Goal: Check status: Check status

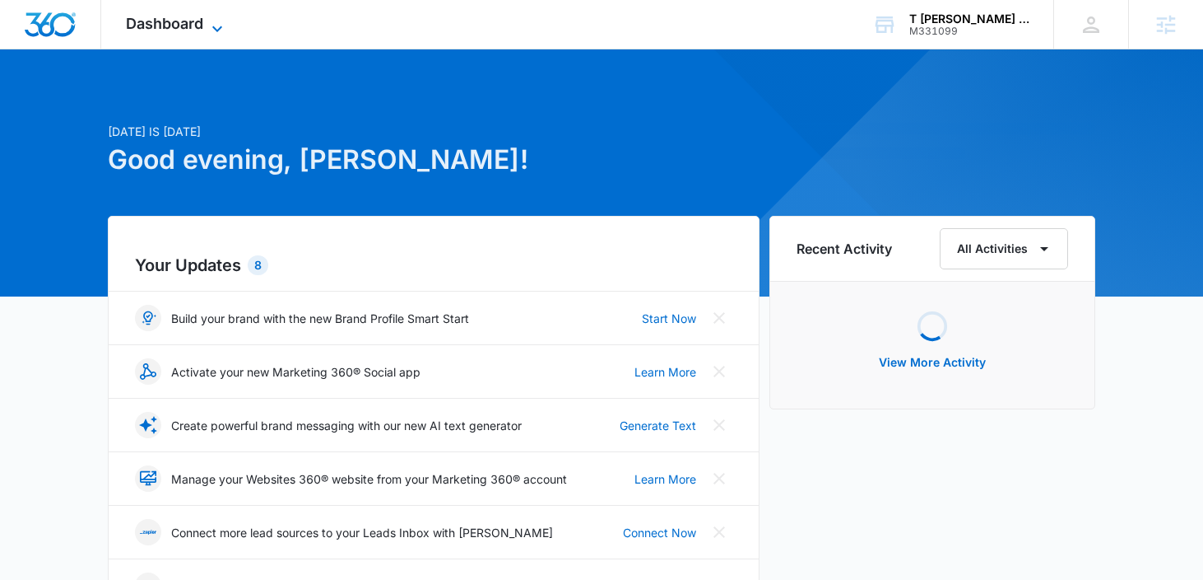
click at [212, 29] on icon at bounding box center [217, 29] width 20 height 20
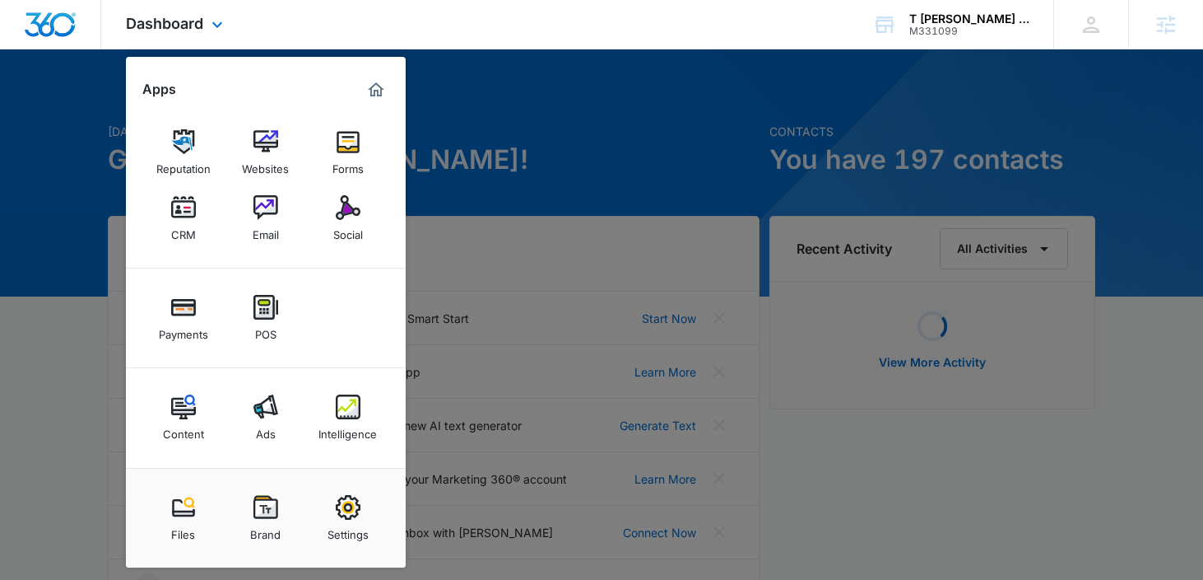
click at [277, 106] on div "Reputation Websites Forms CRM Email Social" at bounding box center [266, 185] width 280 height 165
click at [276, 147] on img at bounding box center [266, 141] width 25 height 25
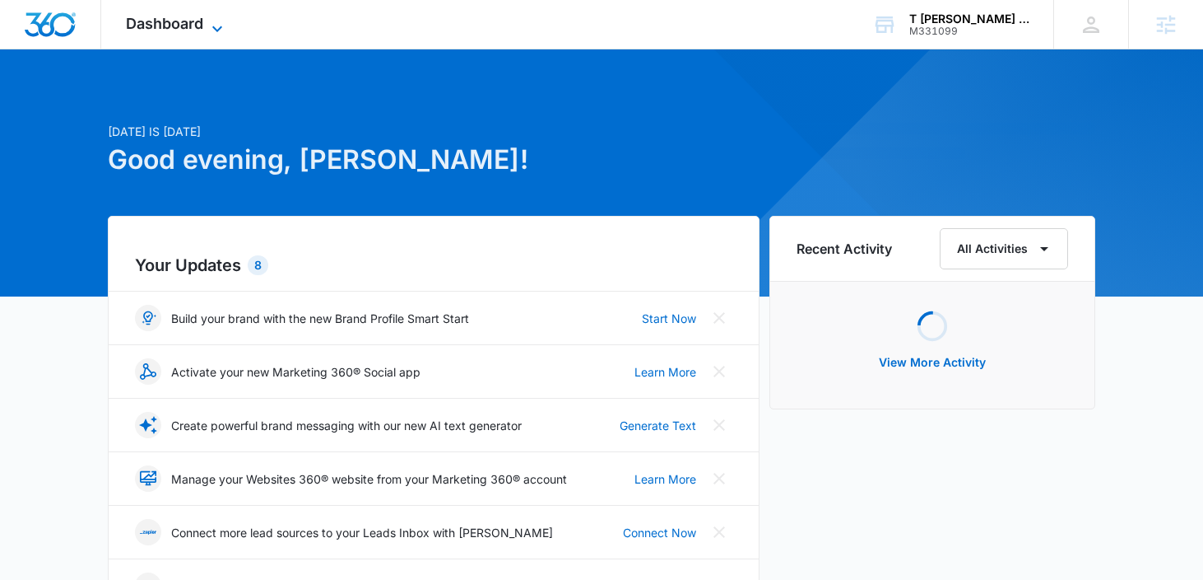
click at [174, 28] on span "Dashboard" at bounding box center [164, 23] width 77 height 17
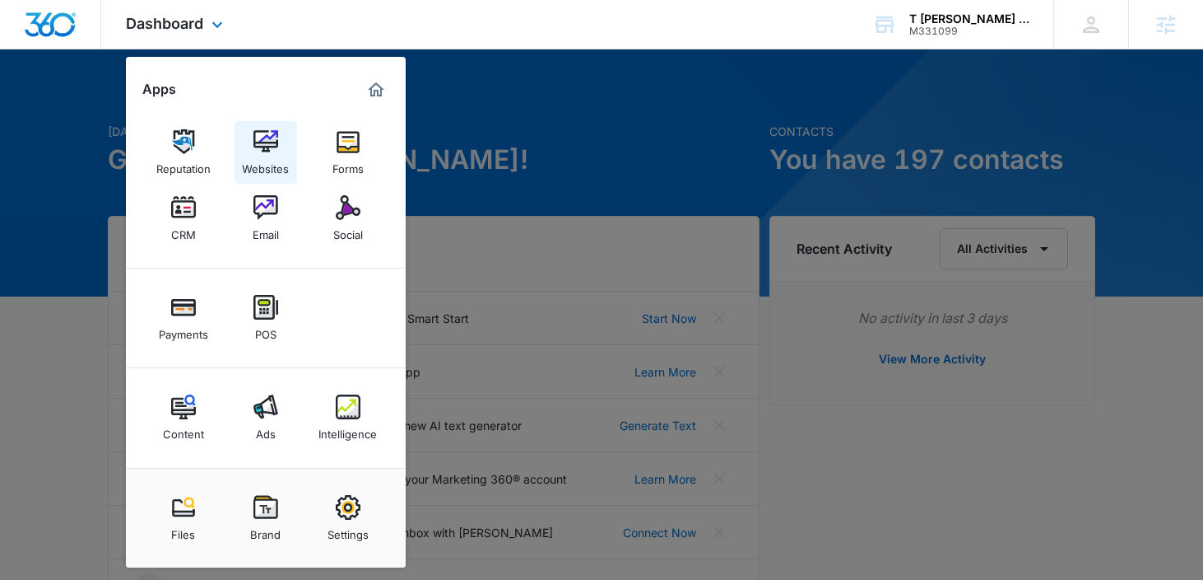
click at [281, 158] on div "Websites" at bounding box center [265, 164] width 47 height 21
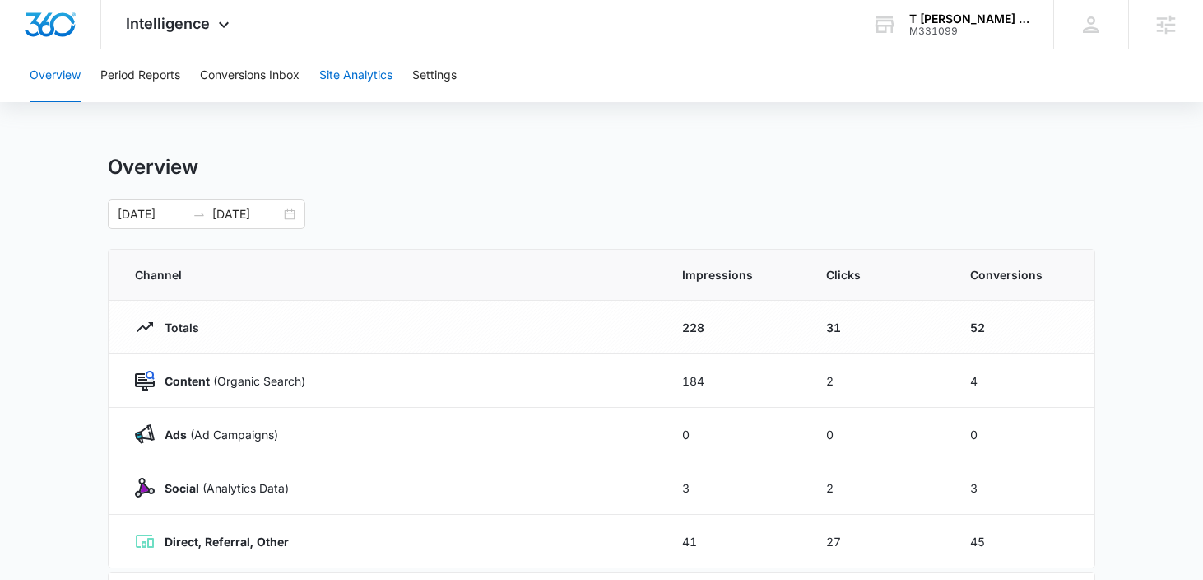
click at [337, 77] on button "Site Analytics" at bounding box center [355, 75] width 73 height 53
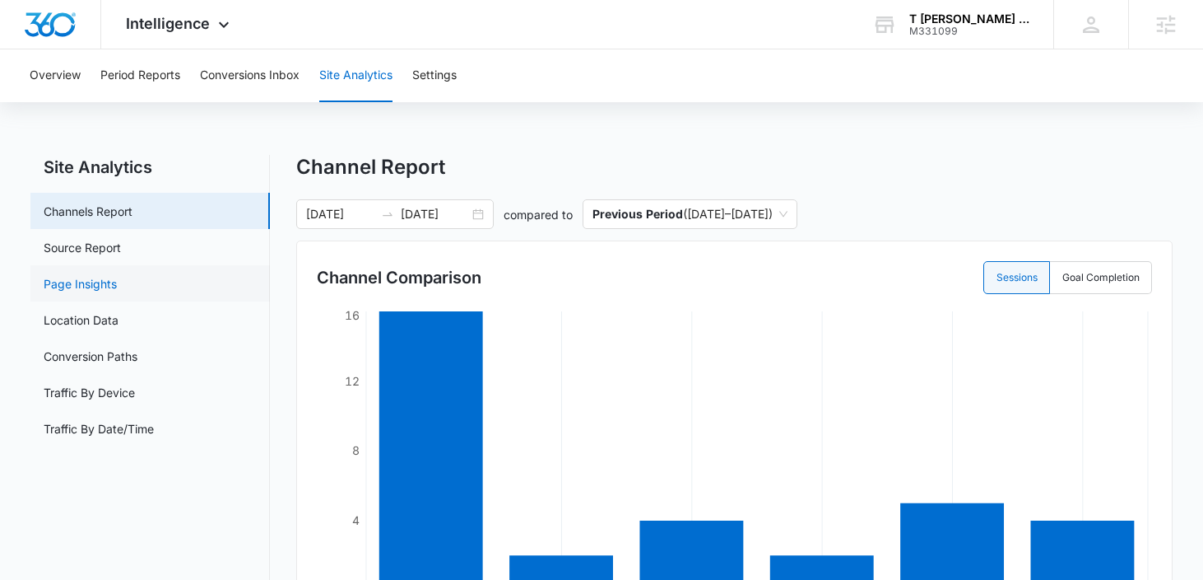
click at [117, 292] on link "Page Insights" at bounding box center [80, 283] width 73 height 17
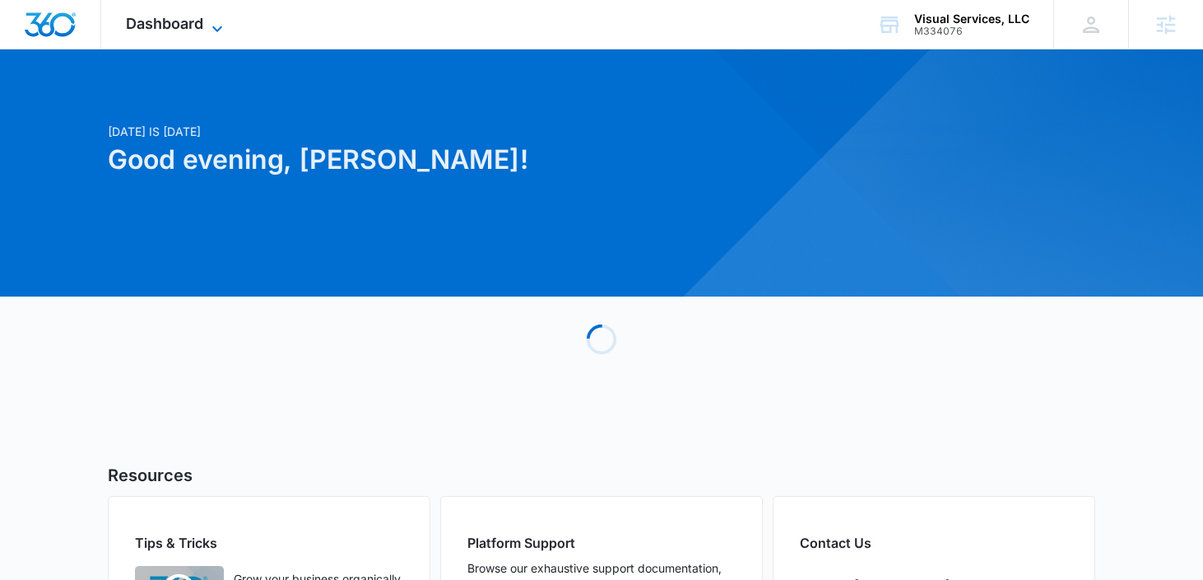
click at [195, 30] on span "Dashboard" at bounding box center [164, 23] width 77 height 17
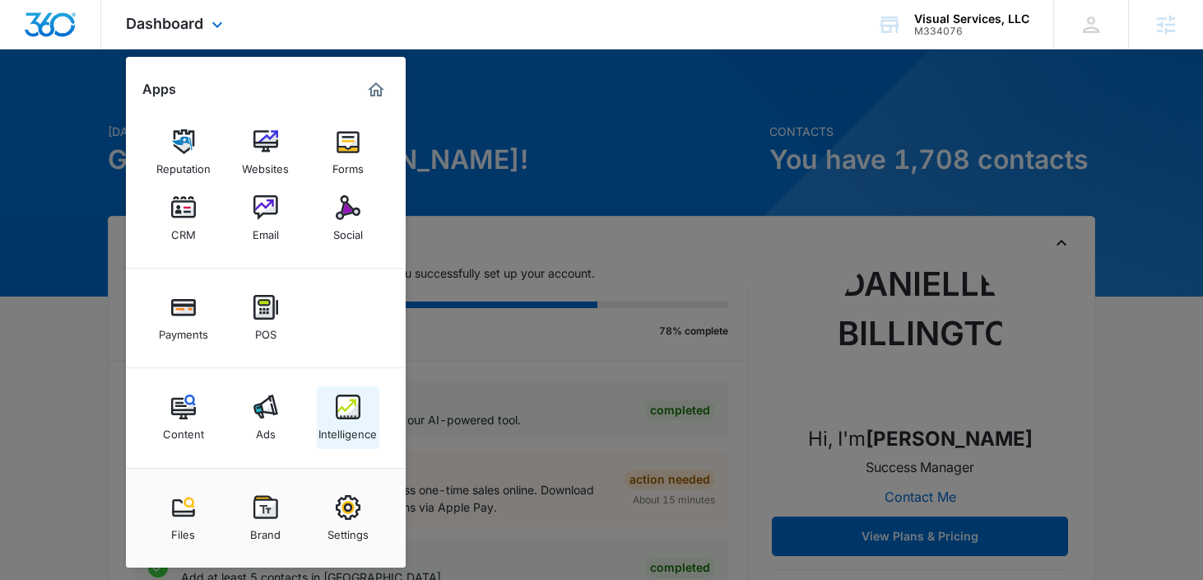
click at [324, 404] on link "Intelligence" at bounding box center [348, 417] width 63 height 63
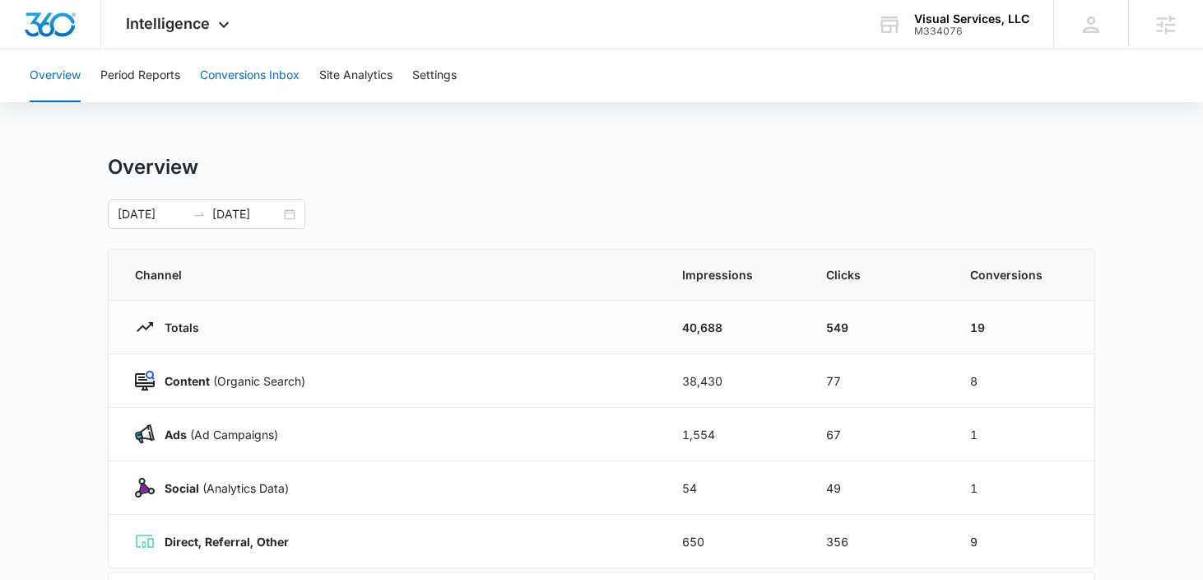
click at [275, 75] on button "Conversions Inbox" at bounding box center [250, 75] width 100 height 53
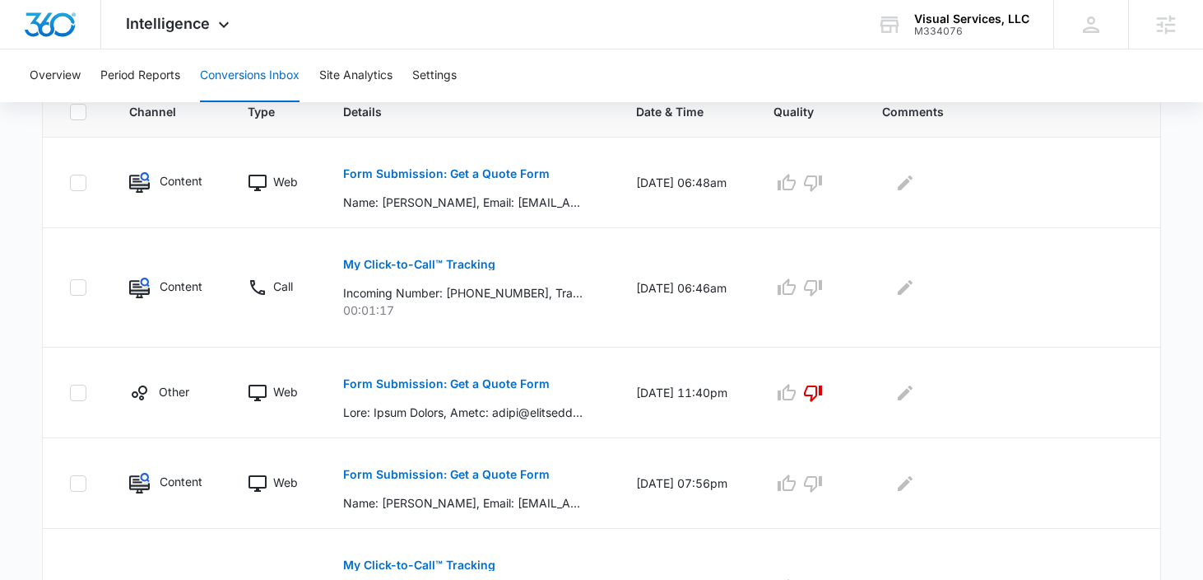
scroll to position [383, 0]
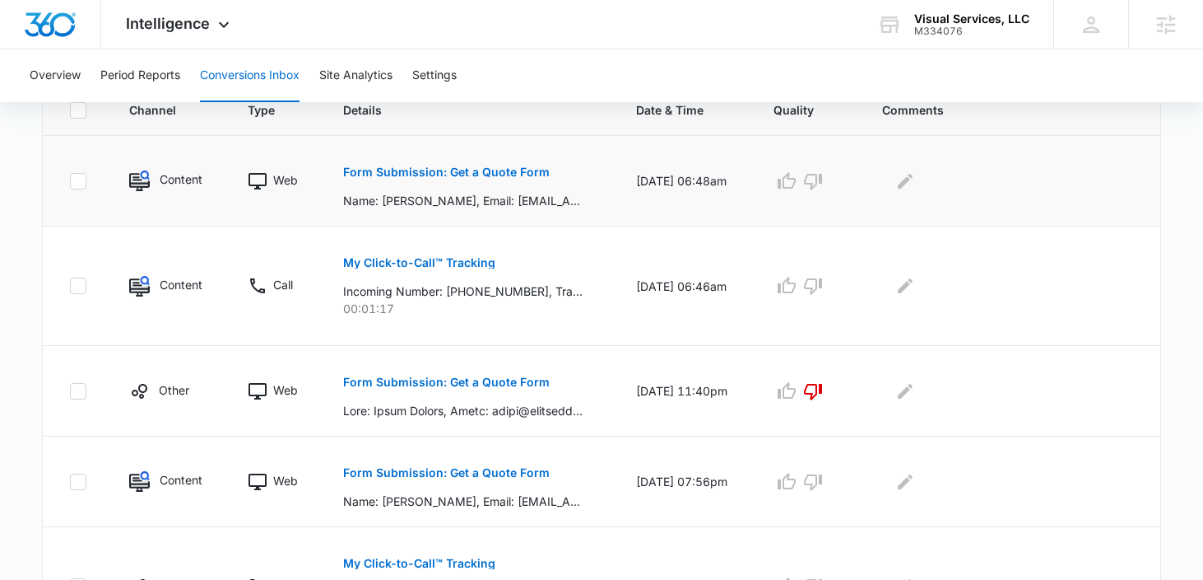
click at [424, 175] on p "Form Submission: Get a Quote Form" at bounding box center [446, 172] width 207 height 12
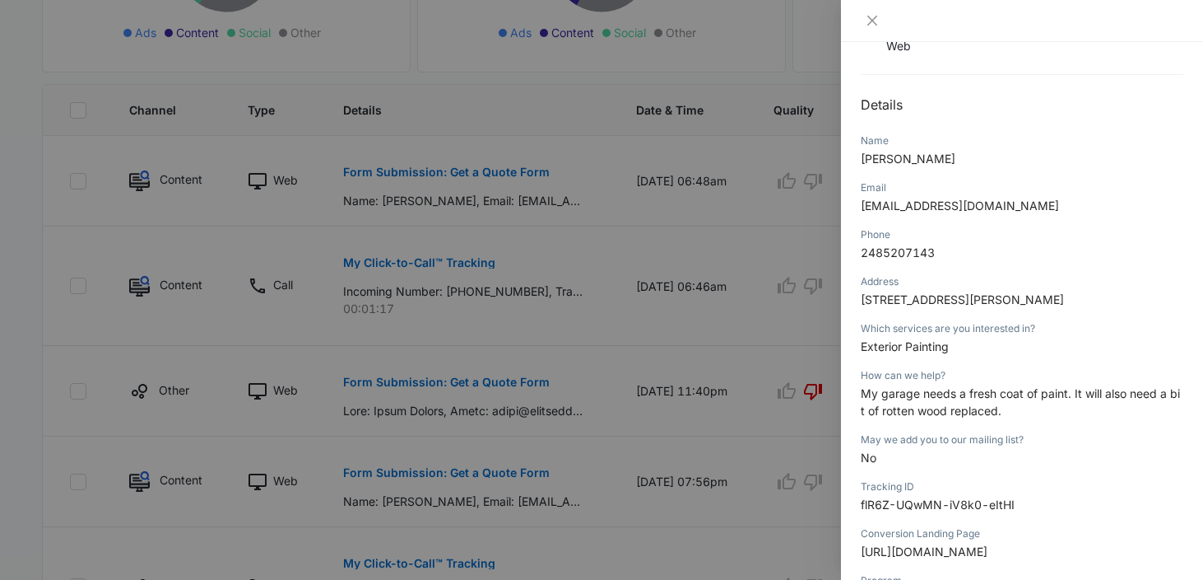
scroll to position [138, 0]
click at [873, 18] on icon "close" at bounding box center [872, 20] width 13 height 13
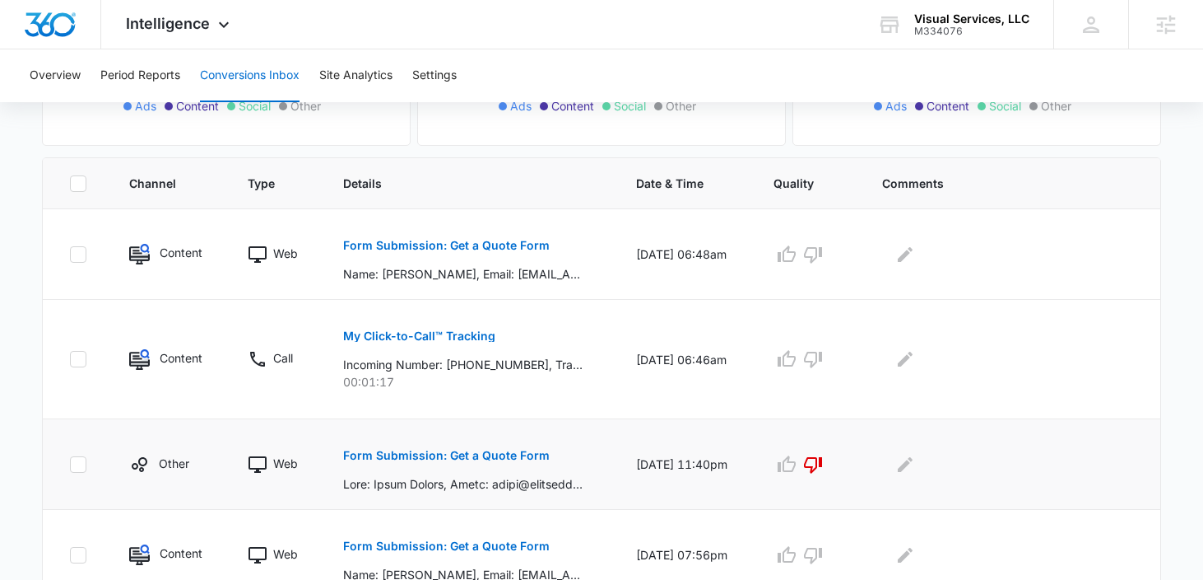
scroll to position [310, 0]
click at [432, 337] on p "My Click-to-Call™ Tracking" at bounding box center [419, 335] width 152 height 12
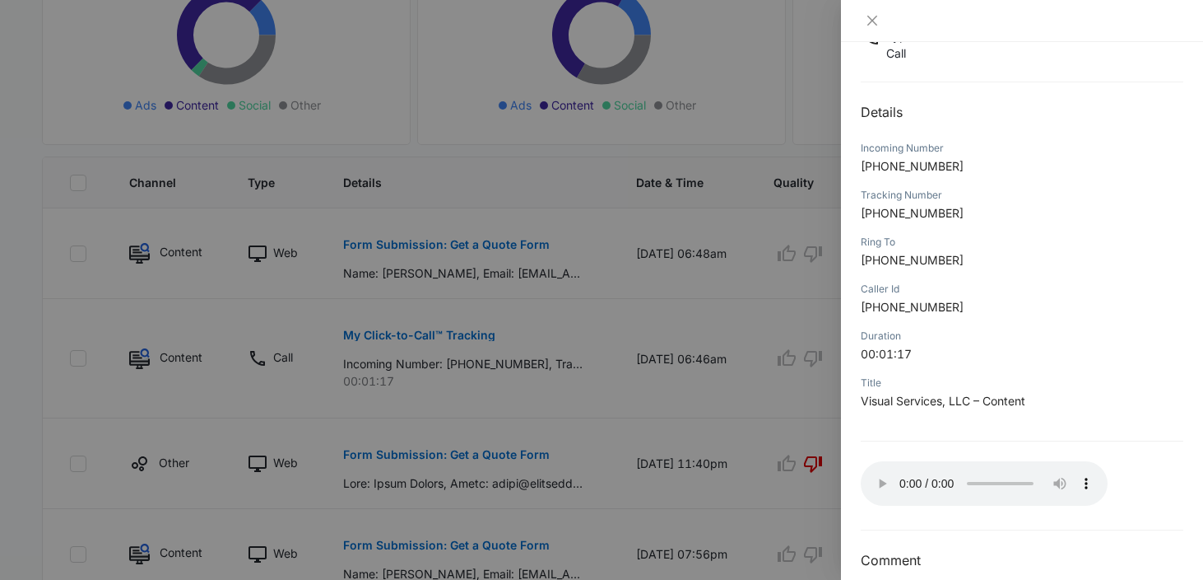
scroll to position [151, 0]
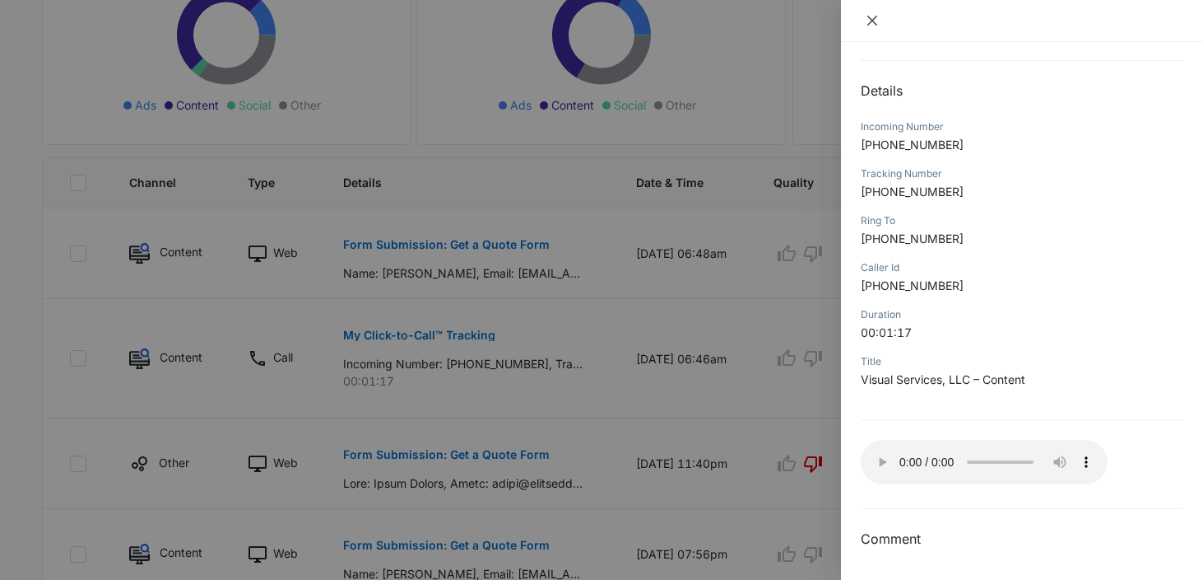
click at [867, 23] on icon "close" at bounding box center [872, 20] width 13 height 13
